Goal: Find specific page/section

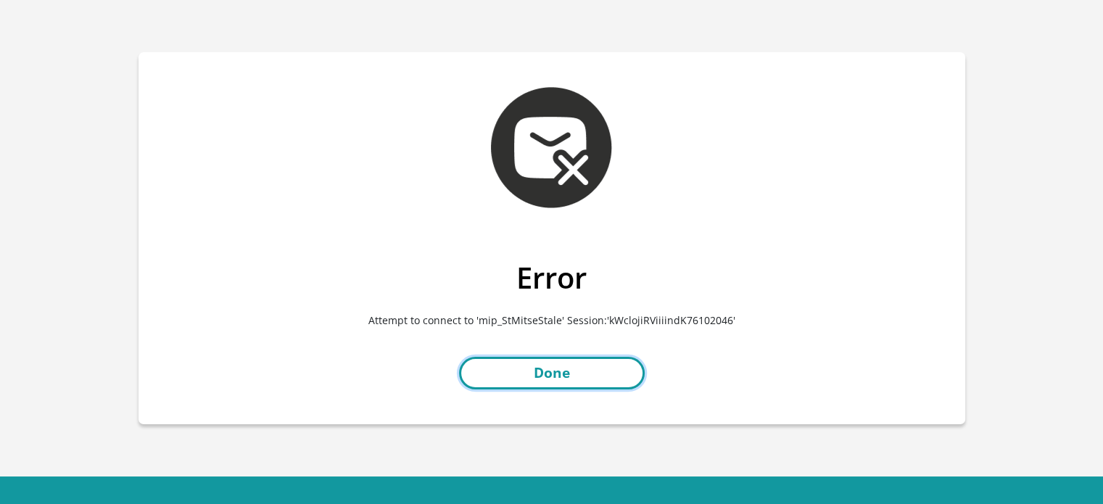
click at [568, 364] on link "Done" at bounding box center [552, 373] width 186 height 33
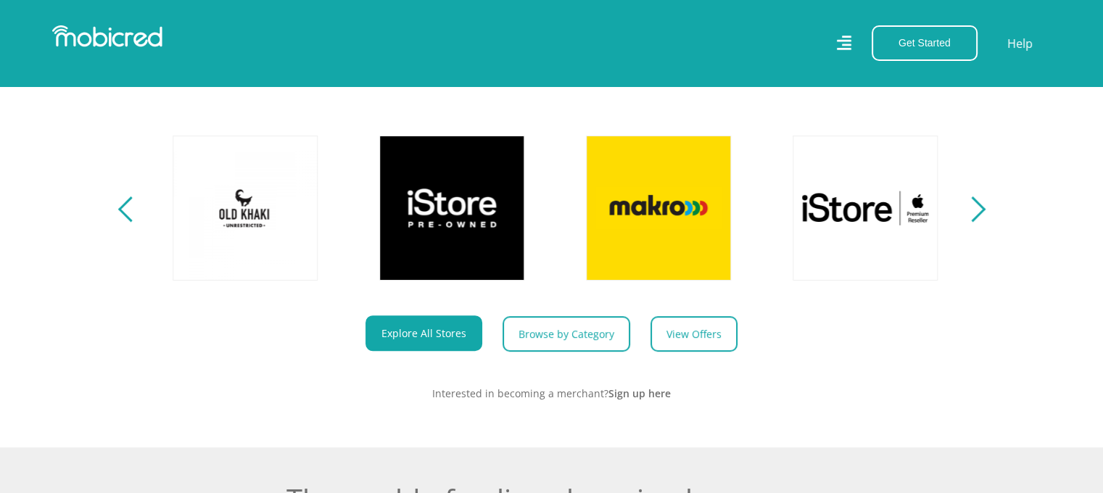
scroll to position [0, 1033]
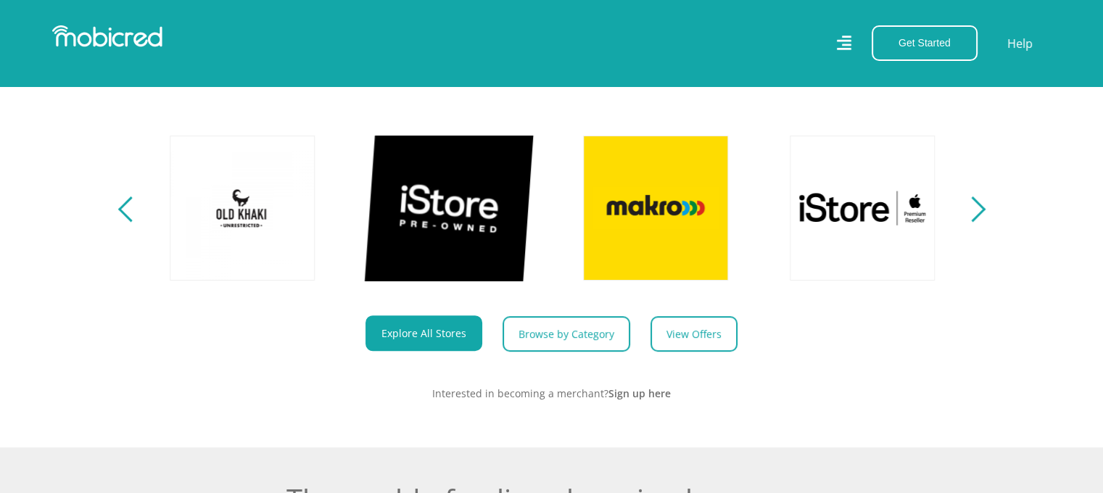
click at [396, 256] on link at bounding box center [449, 208] width 170 height 170
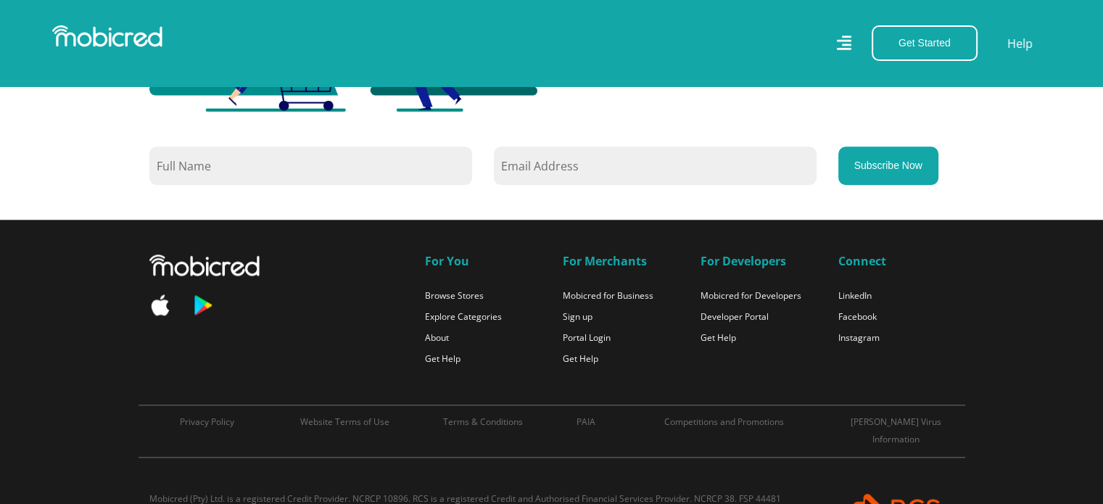
scroll to position [1339, 0]
